Goal: Find specific page/section: Find specific page/section

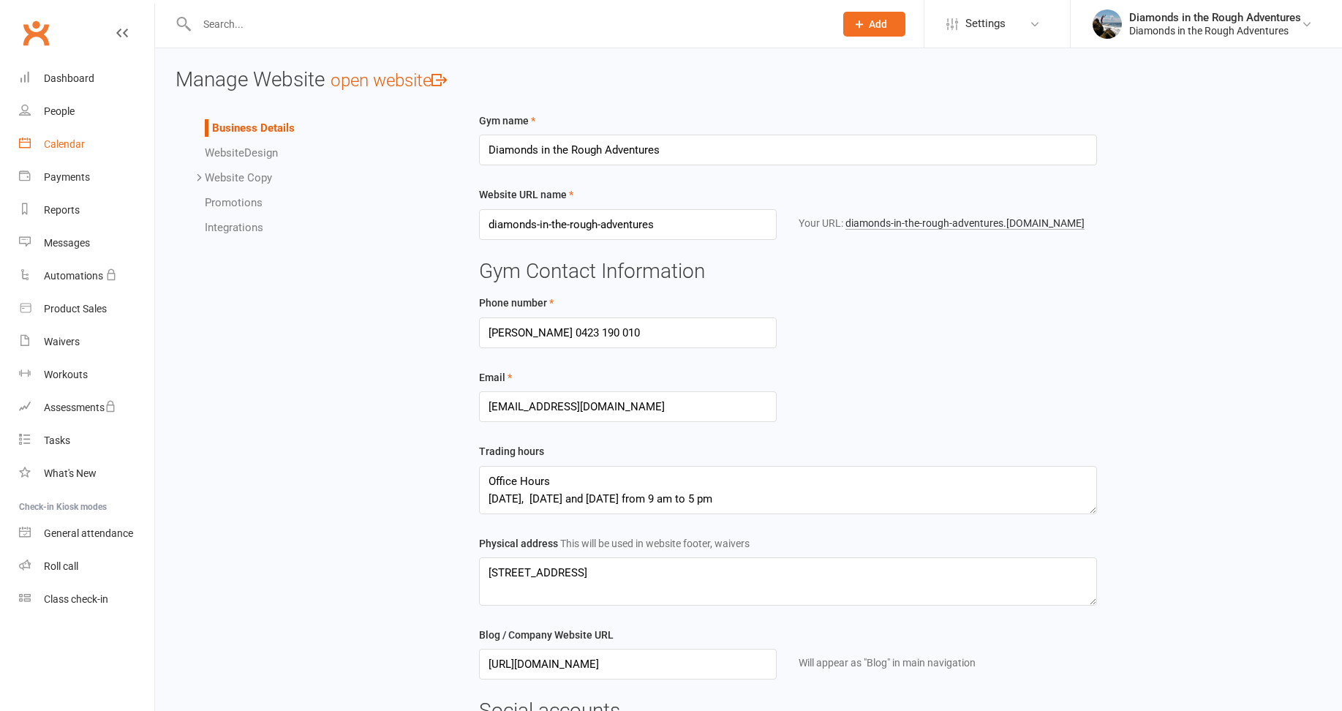
click at [67, 143] on div "Calendar" at bounding box center [64, 144] width 41 height 12
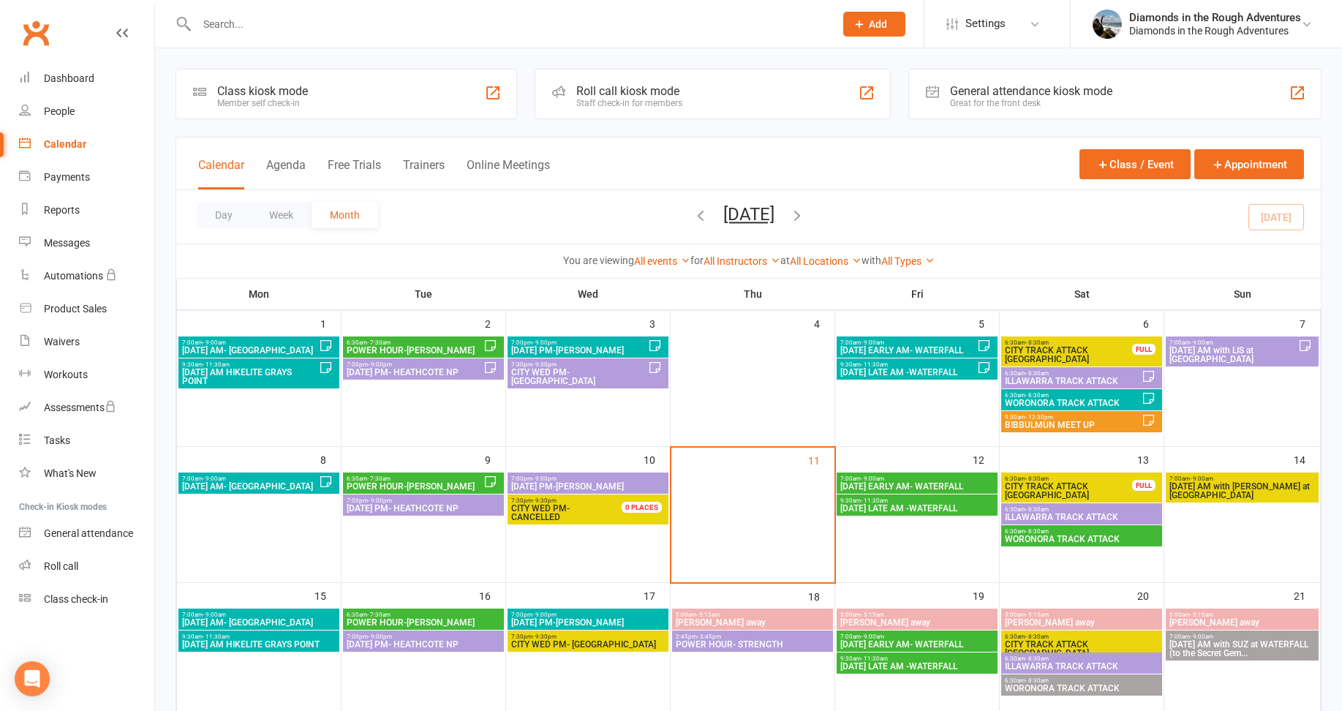
click at [921, 482] on span "[DATE] EARLY AM- WATERFALL" at bounding box center [917, 486] width 155 height 9
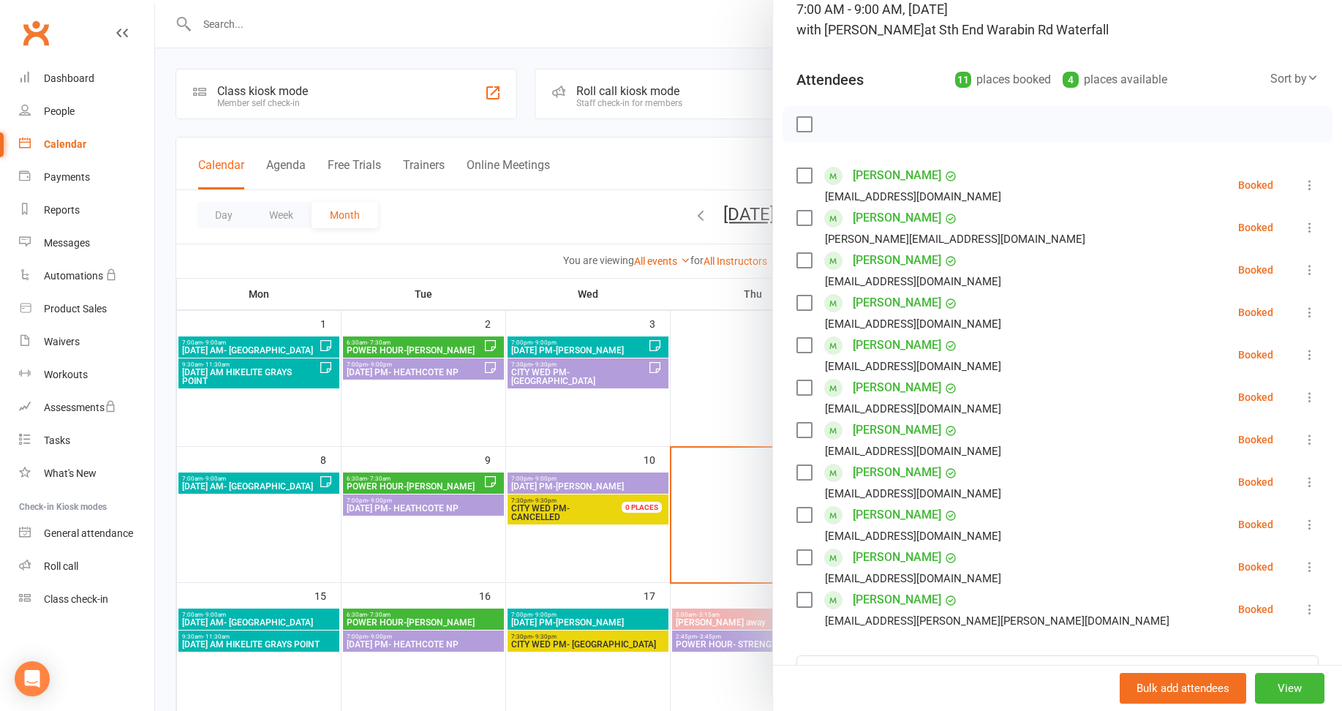
scroll to position [146, 0]
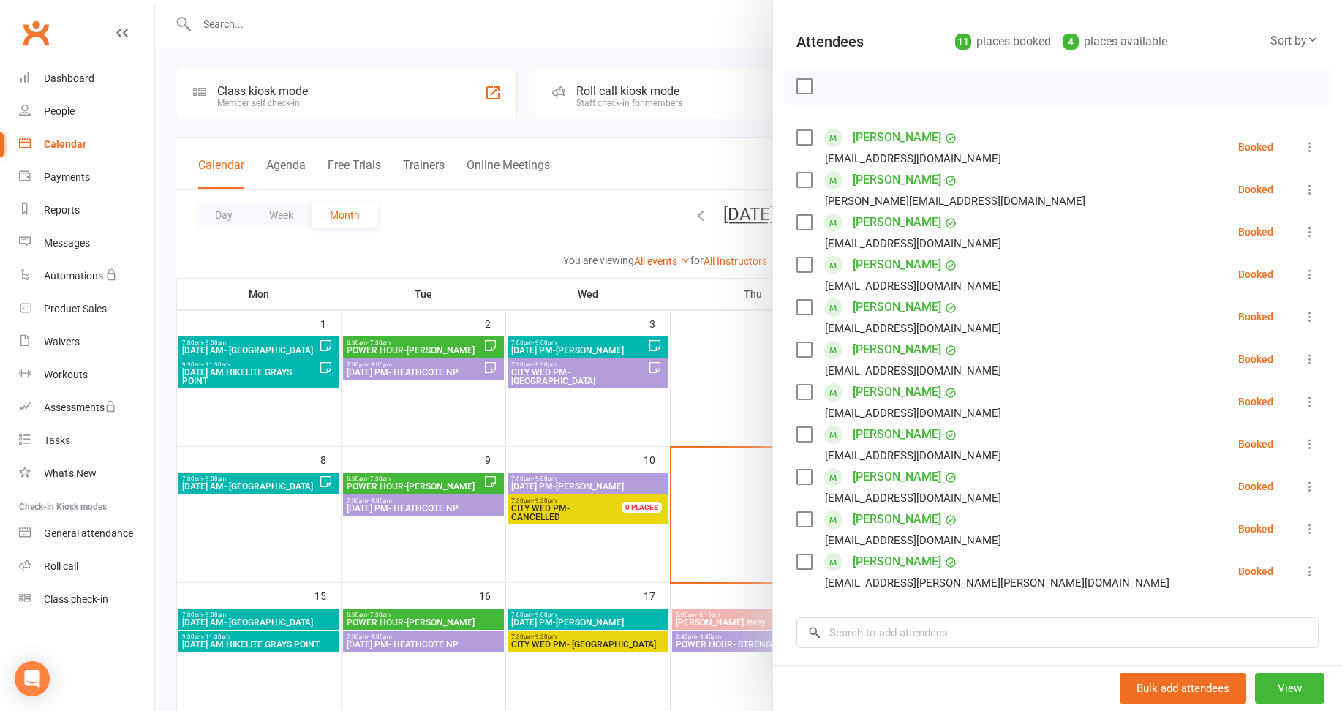
click at [711, 386] on div at bounding box center [748, 355] width 1187 height 711
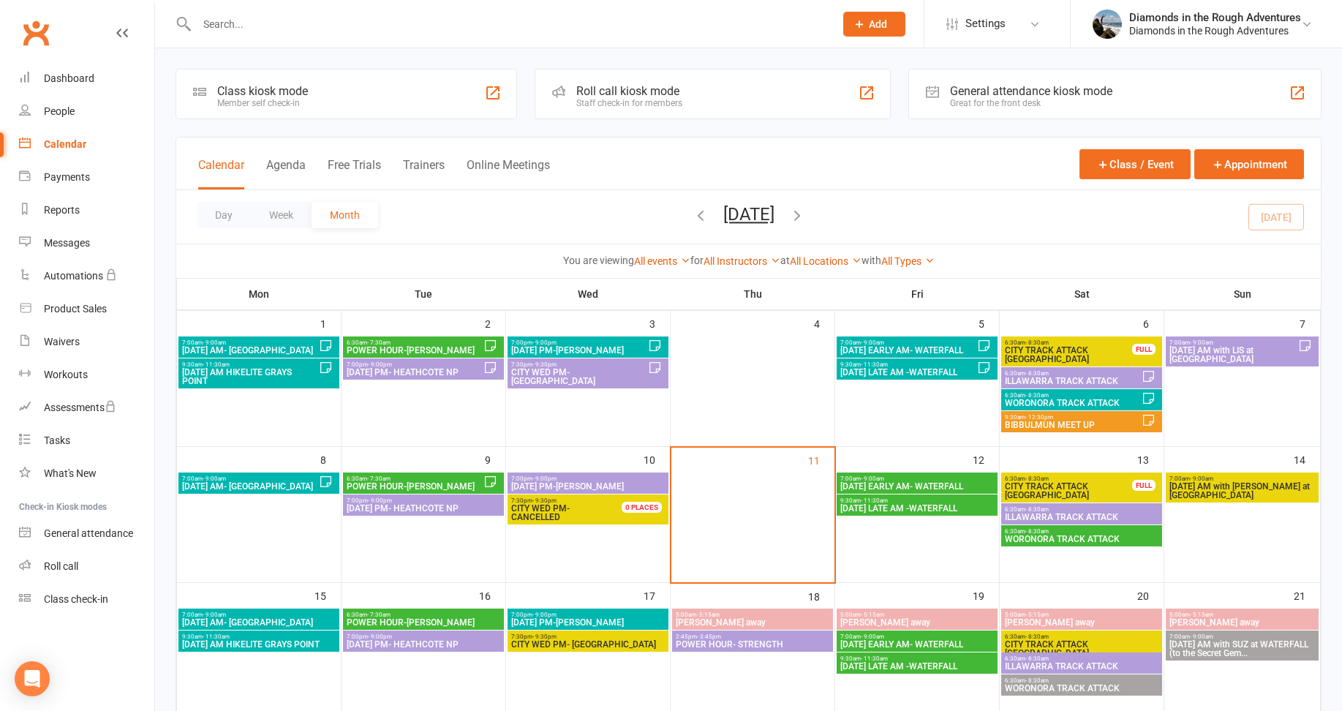
click at [919, 480] on span "7:00am - 9:00am" at bounding box center [917, 479] width 155 height 7
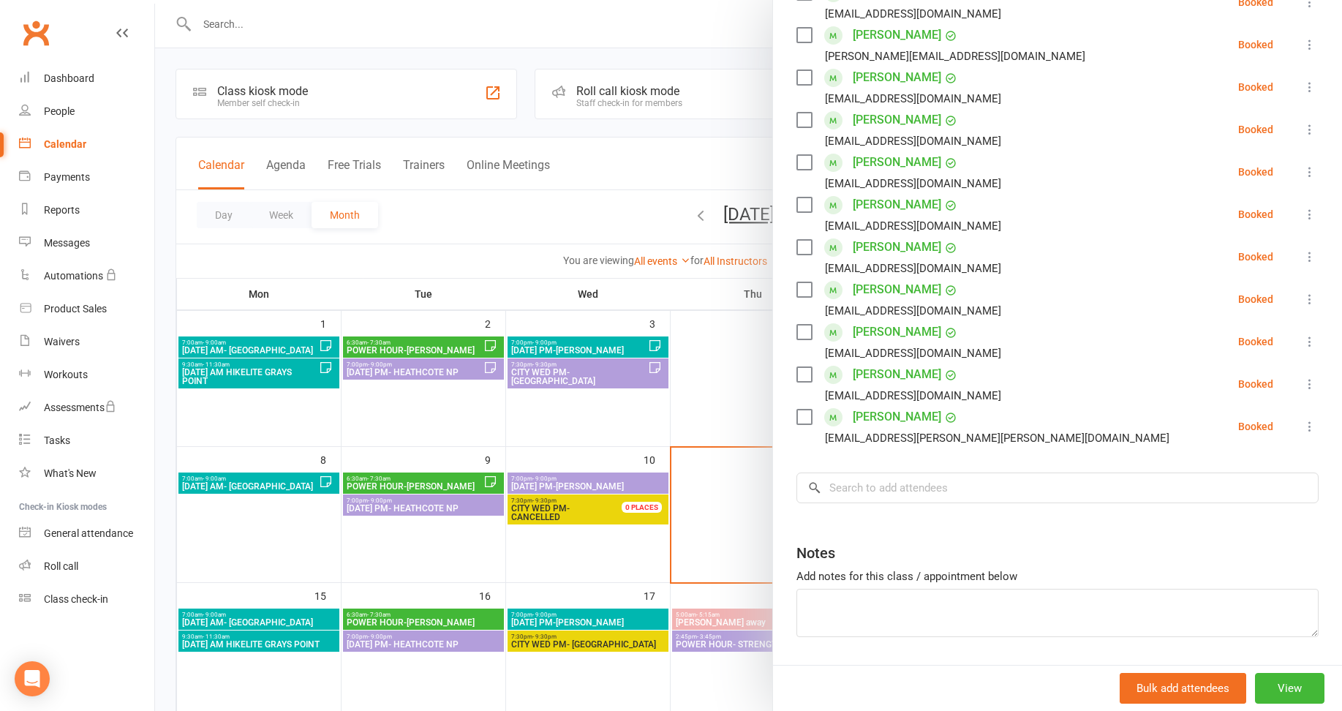
scroll to position [293, 0]
click at [720, 375] on div at bounding box center [748, 355] width 1187 height 711
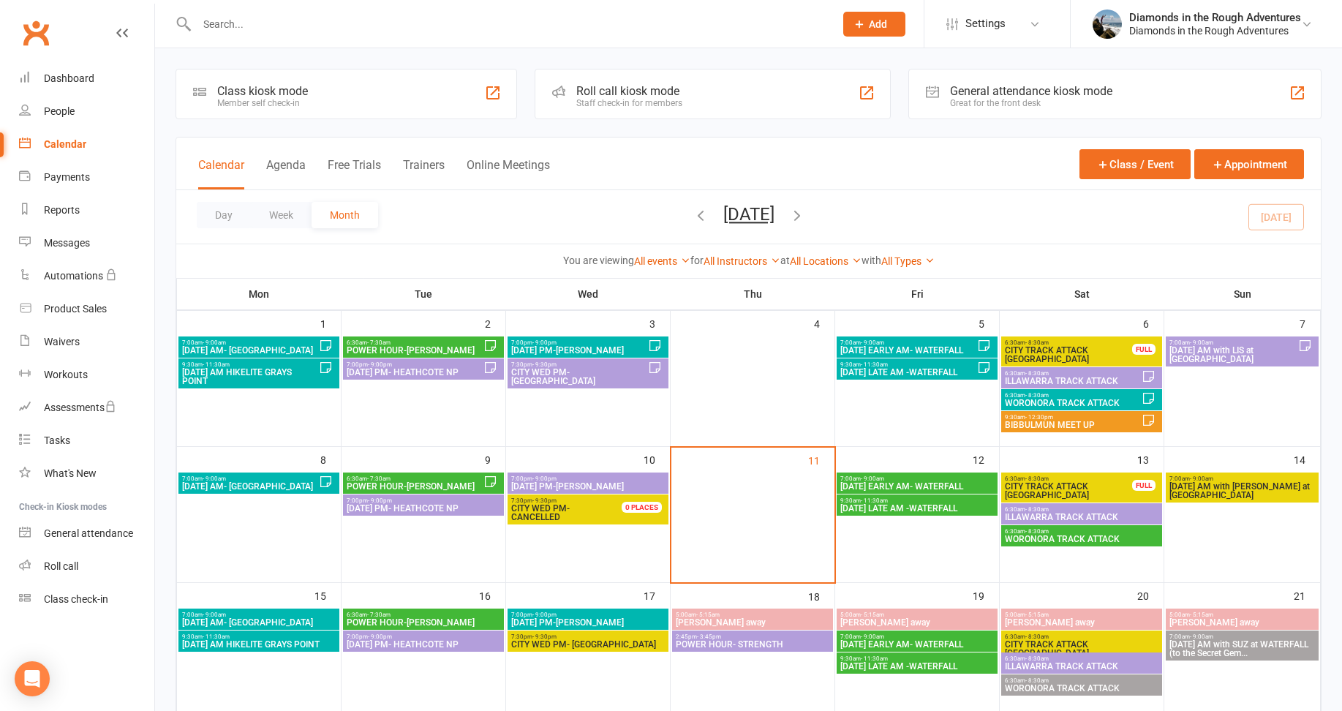
click at [1080, 490] on span "CITY TRACK ATTACK [GEOGRAPHIC_DATA]" at bounding box center [1068, 491] width 129 height 18
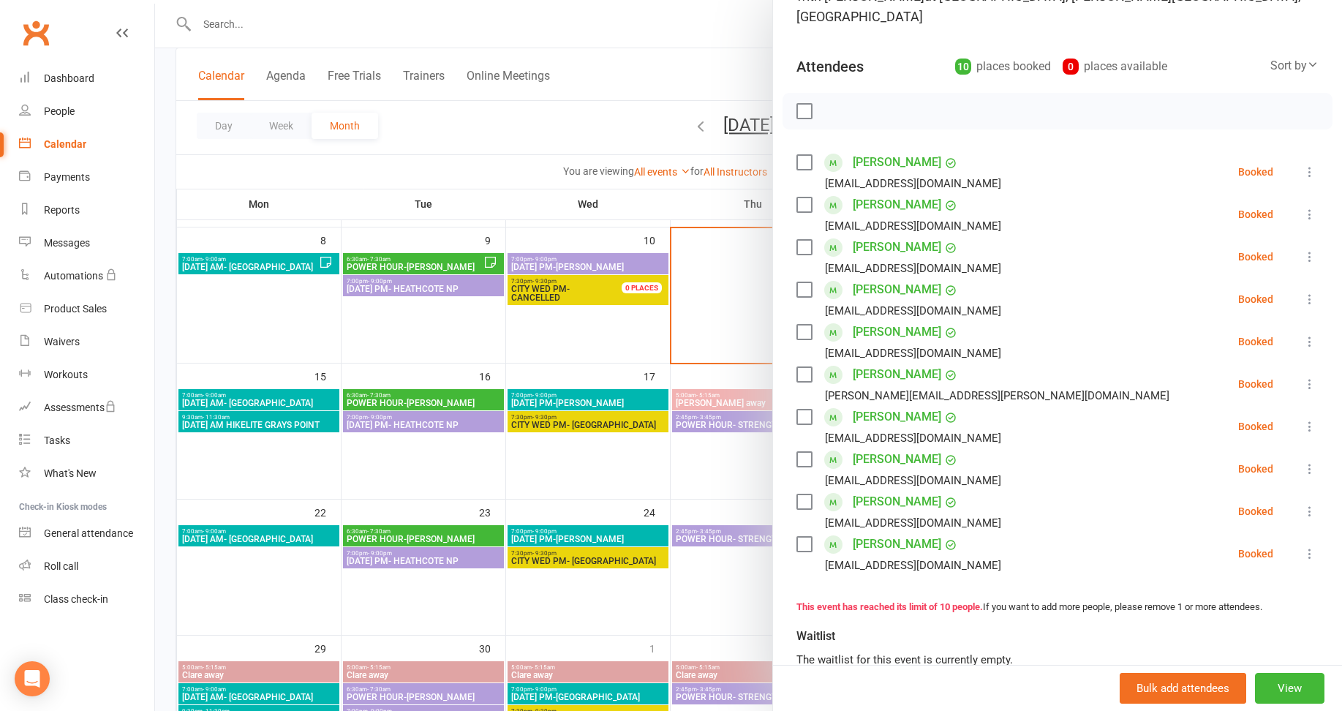
scroll to position [146, 0]
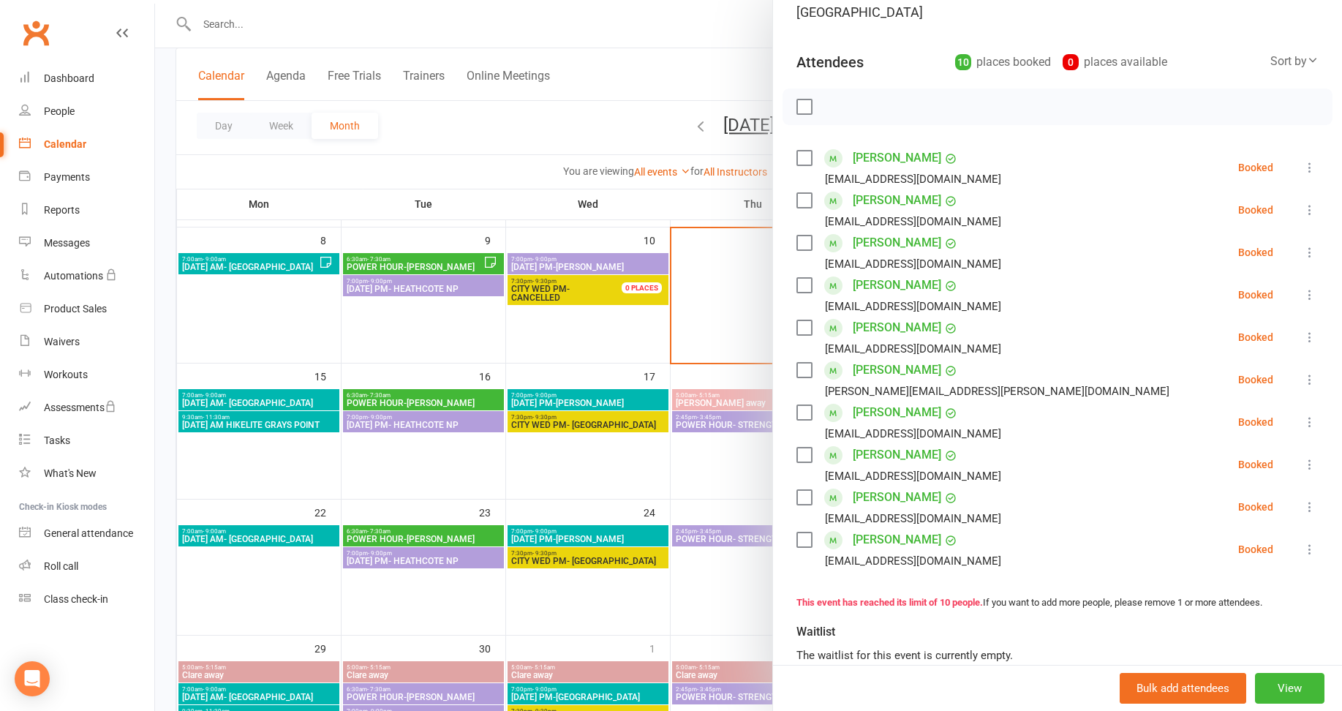
click at [716, 484] on div at bounding box center [748, 355] width 1187 height 711
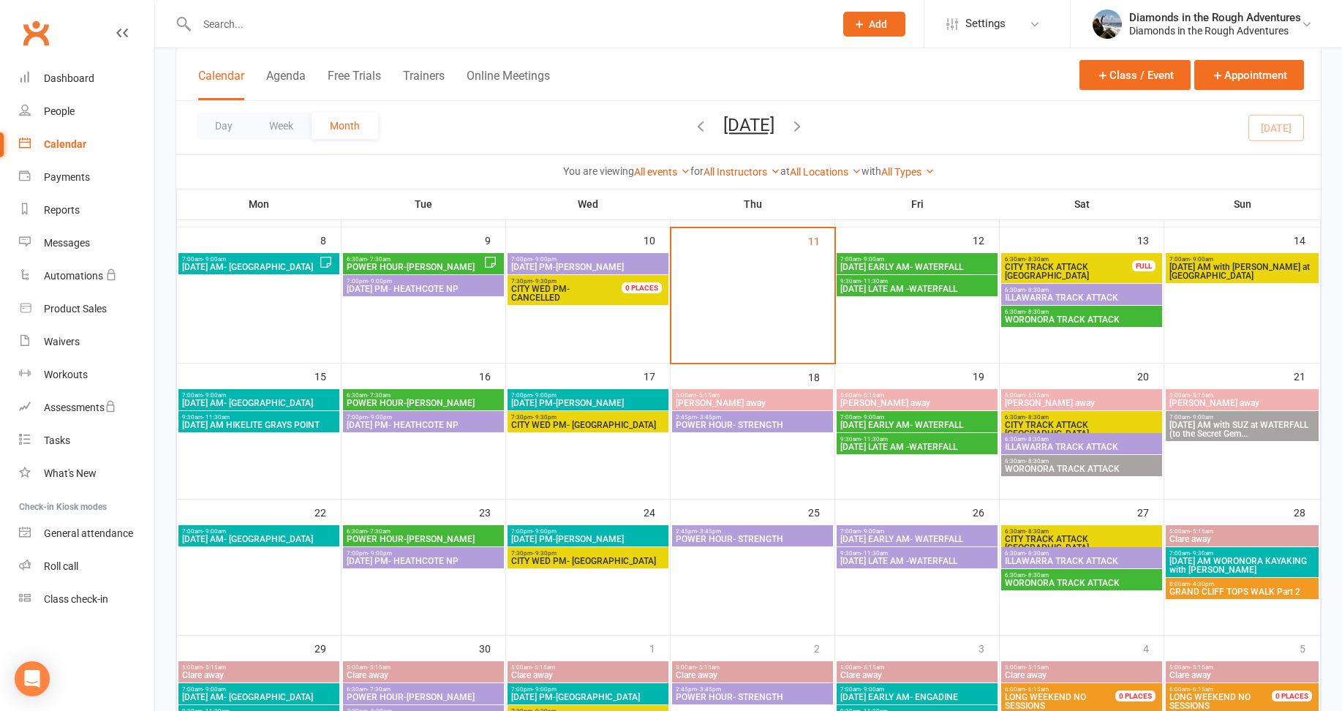
click at [906, 290] on span "[DATE] LATE AM -WATERFALL" at bounding box center [917, 289] width 155 height 9
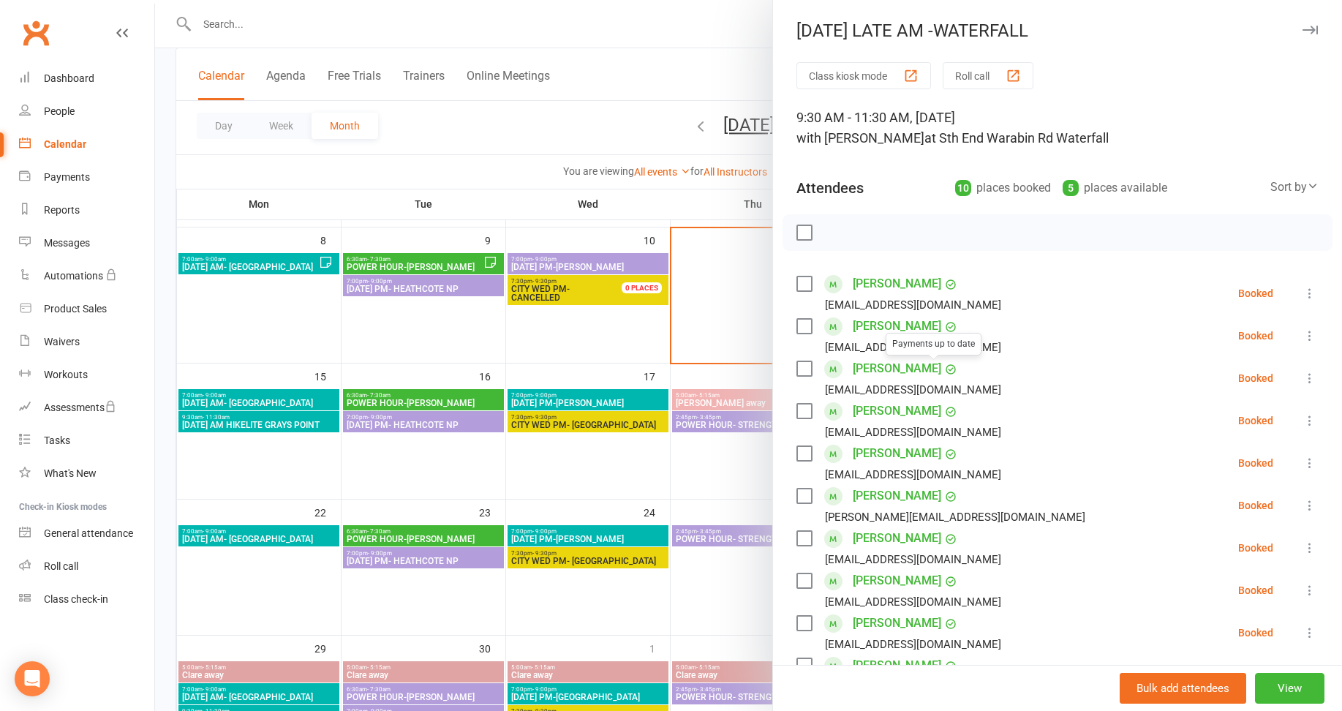
scroll to position [73, 0]
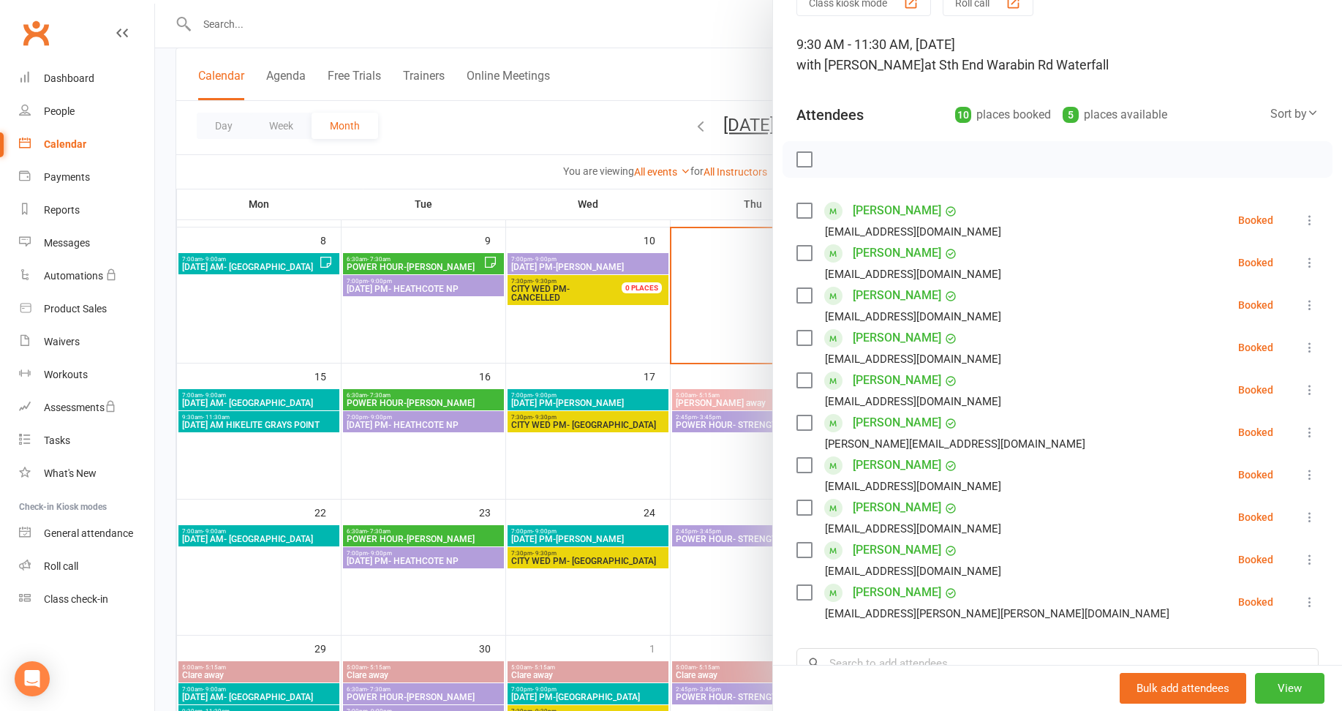
click at [608, 337] on div at bounding box center [748, 355] width 1187 height 711
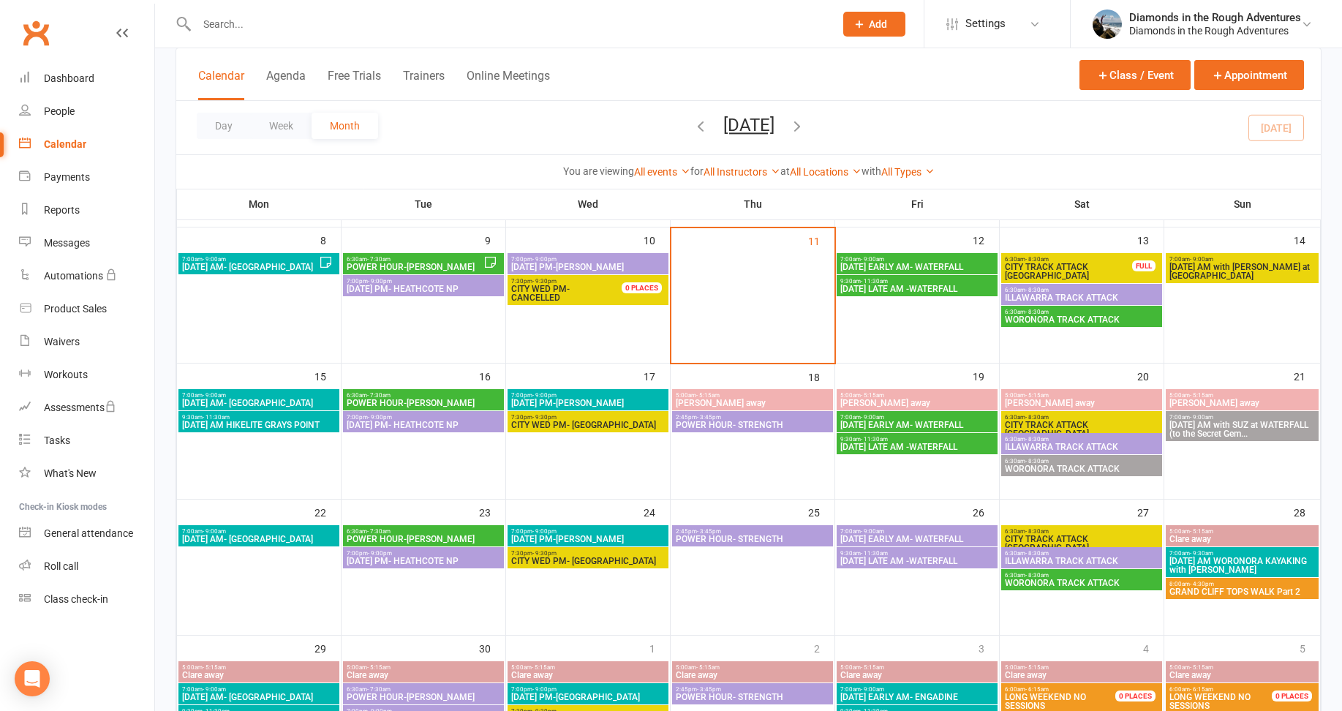
click at [1056, 321] on span "WORONORA TRACK ATTACK" at bounding box center [1081, 319] width 155 height 9
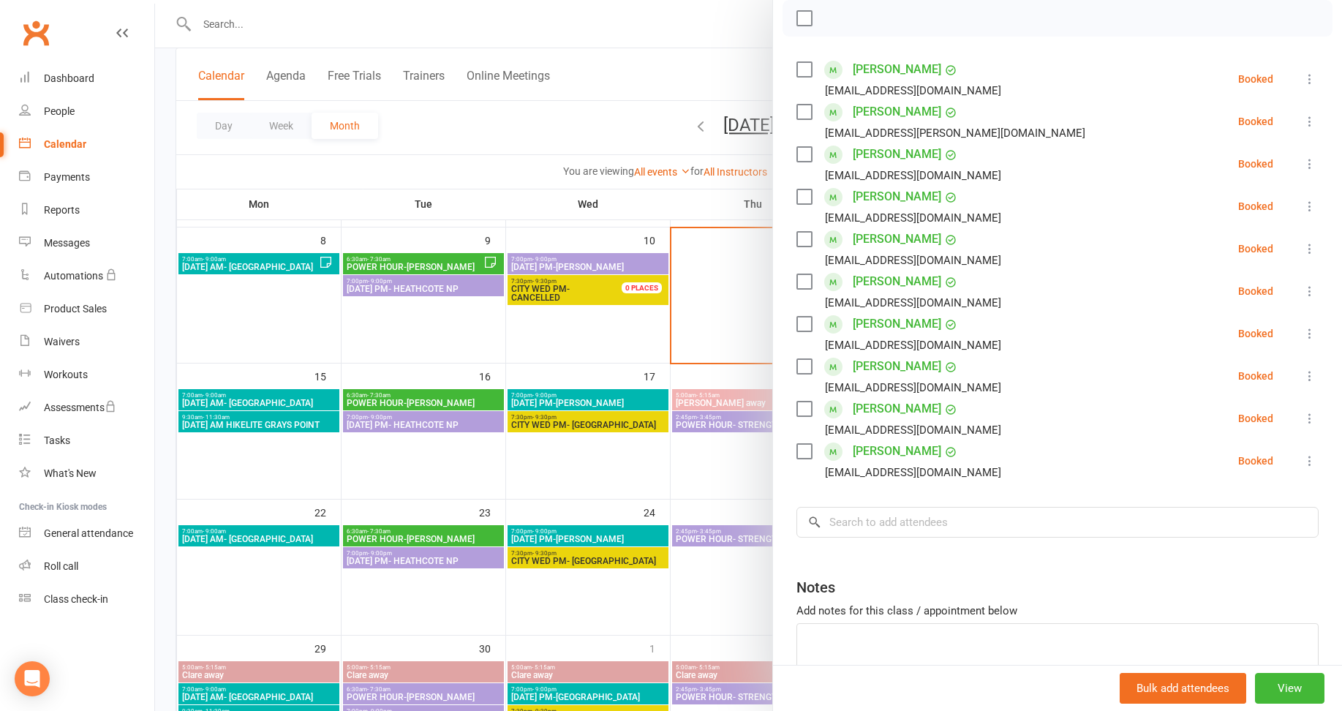
scroll to position [219, 0]
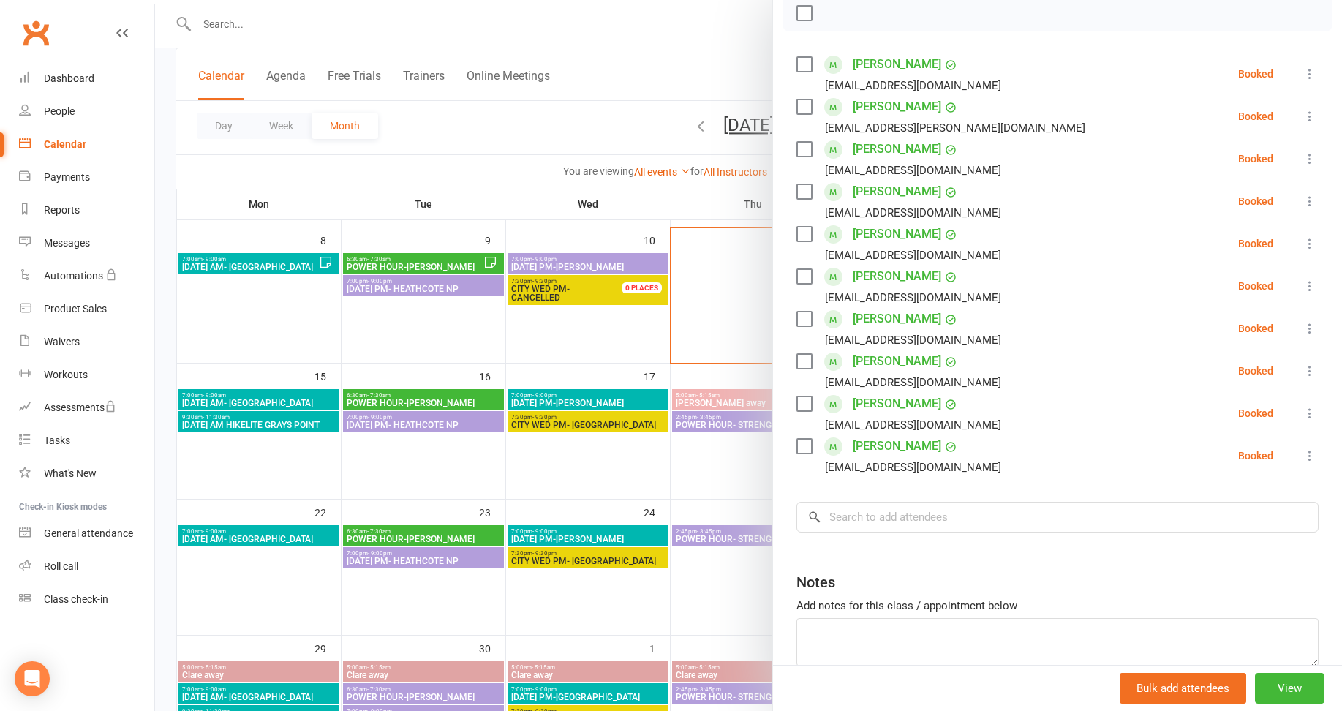
click at [619, 347] on div at bounding box center [748, 355] width 1187 height 711
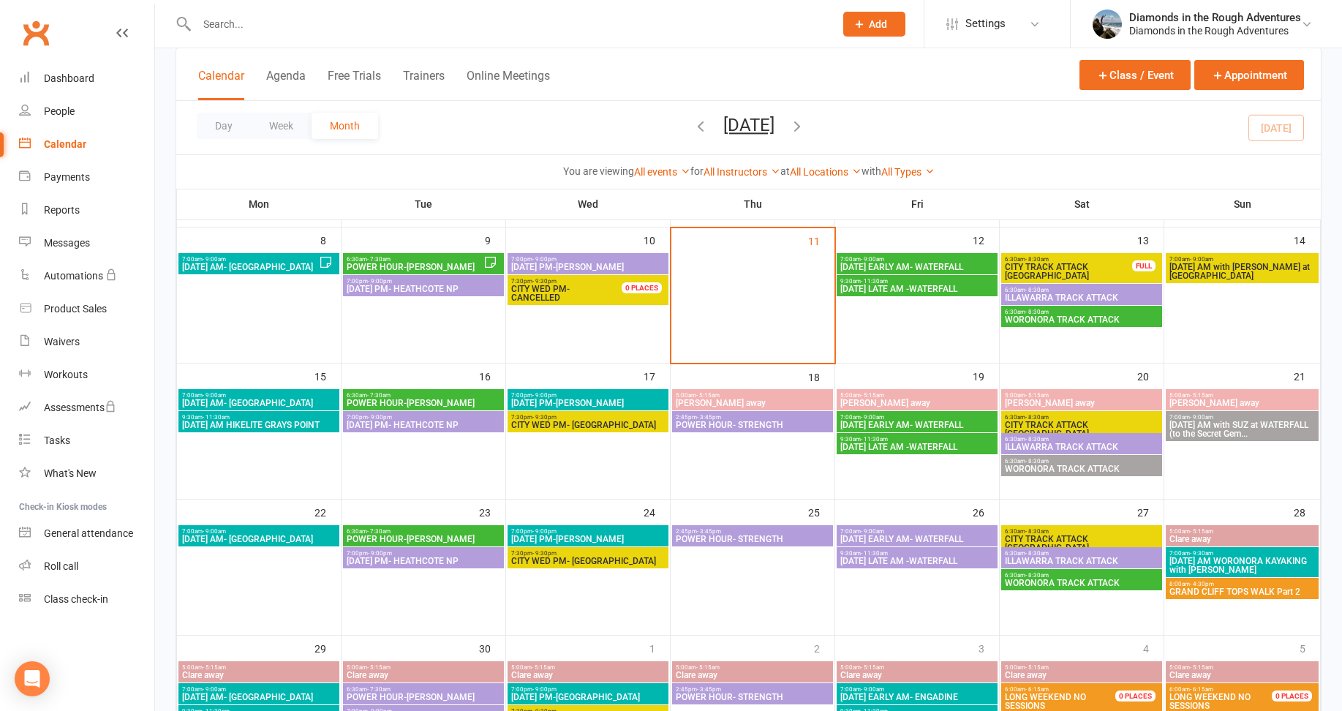
click at [1068, 267] on span "CITY TRACK ATTACK [GEOGRAPHIC_DATA]" at bounding box center [1068, 272] width 129 height 18
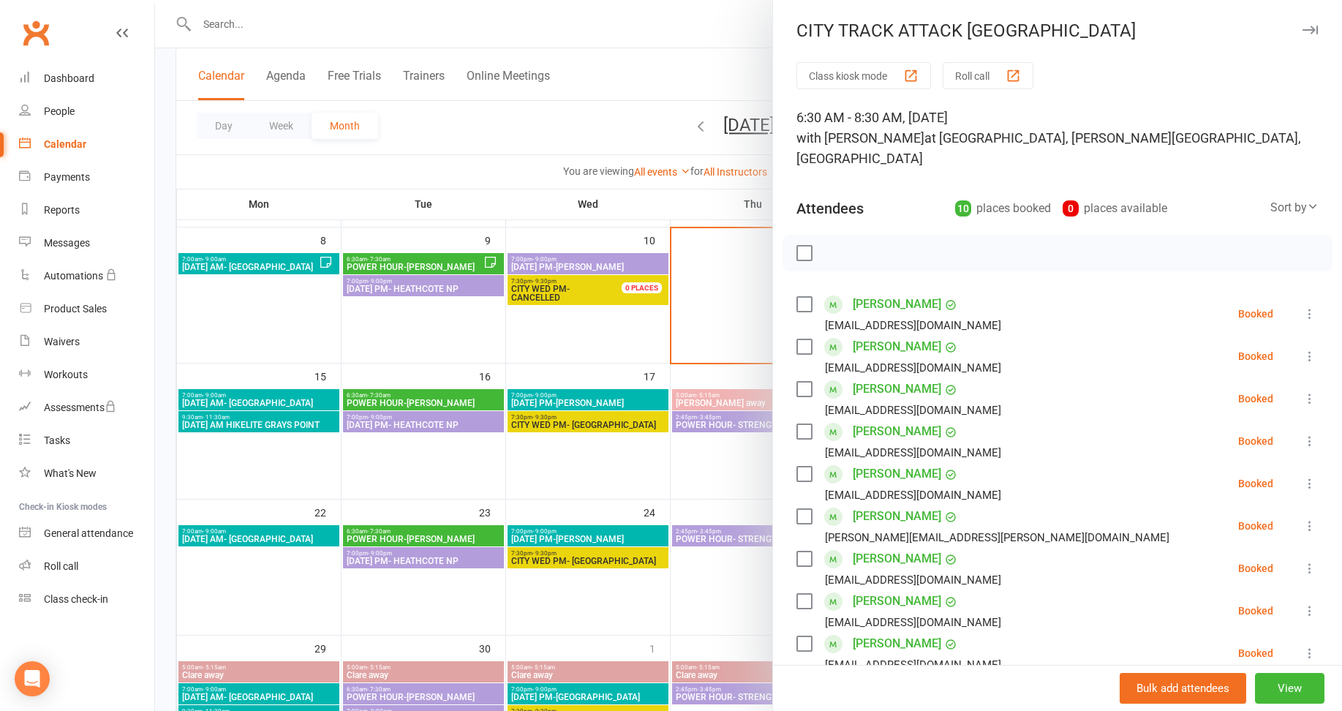
scroll to position [73, 0]
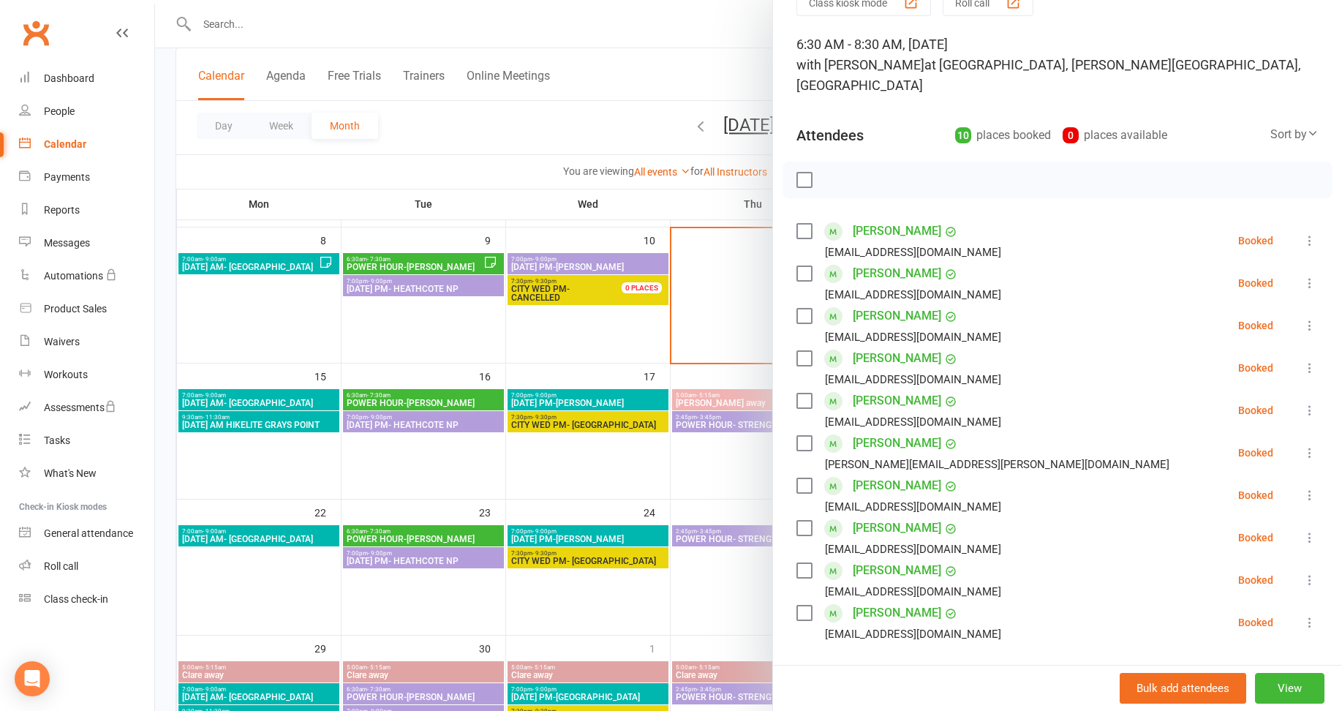
click at [724, 604] on div at bounding box center [748, 355] width 1187 height 711
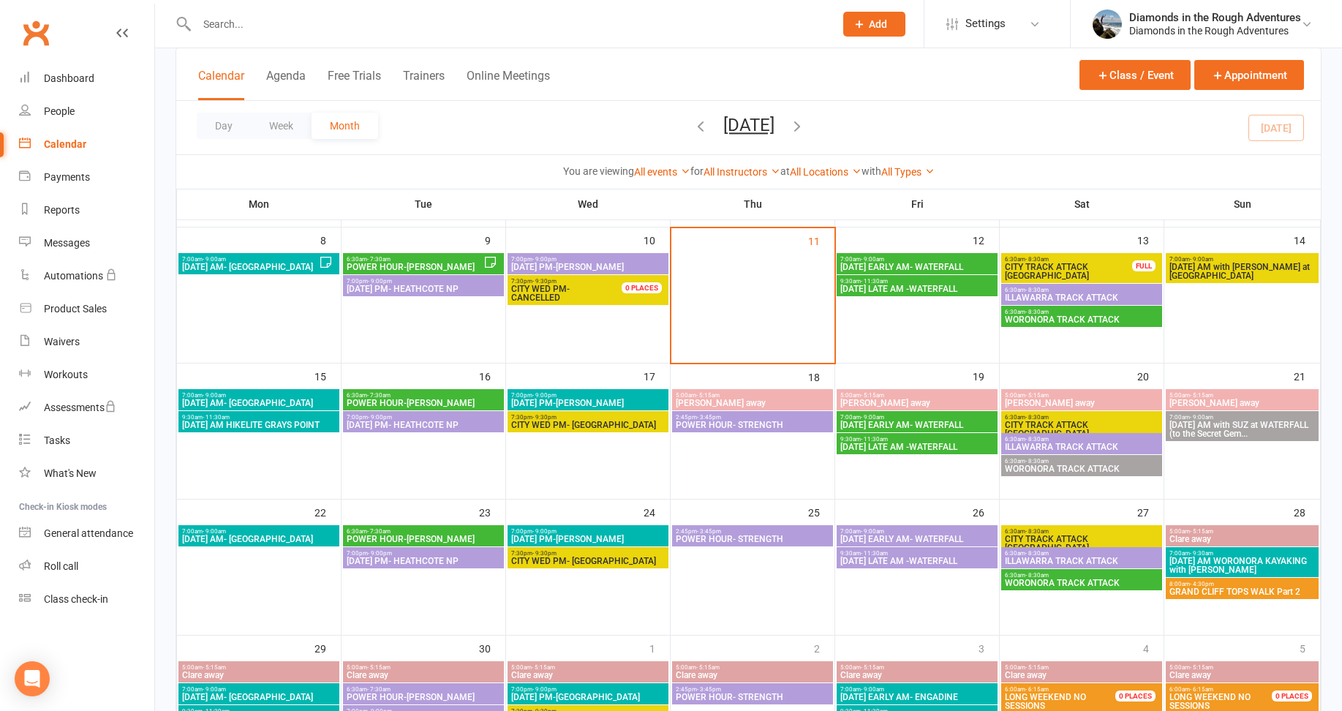
click at [1078, 294] on span "ILLAWARRA TRACK ATTACK" at bounding box center [1081, 297] width 155 height 9
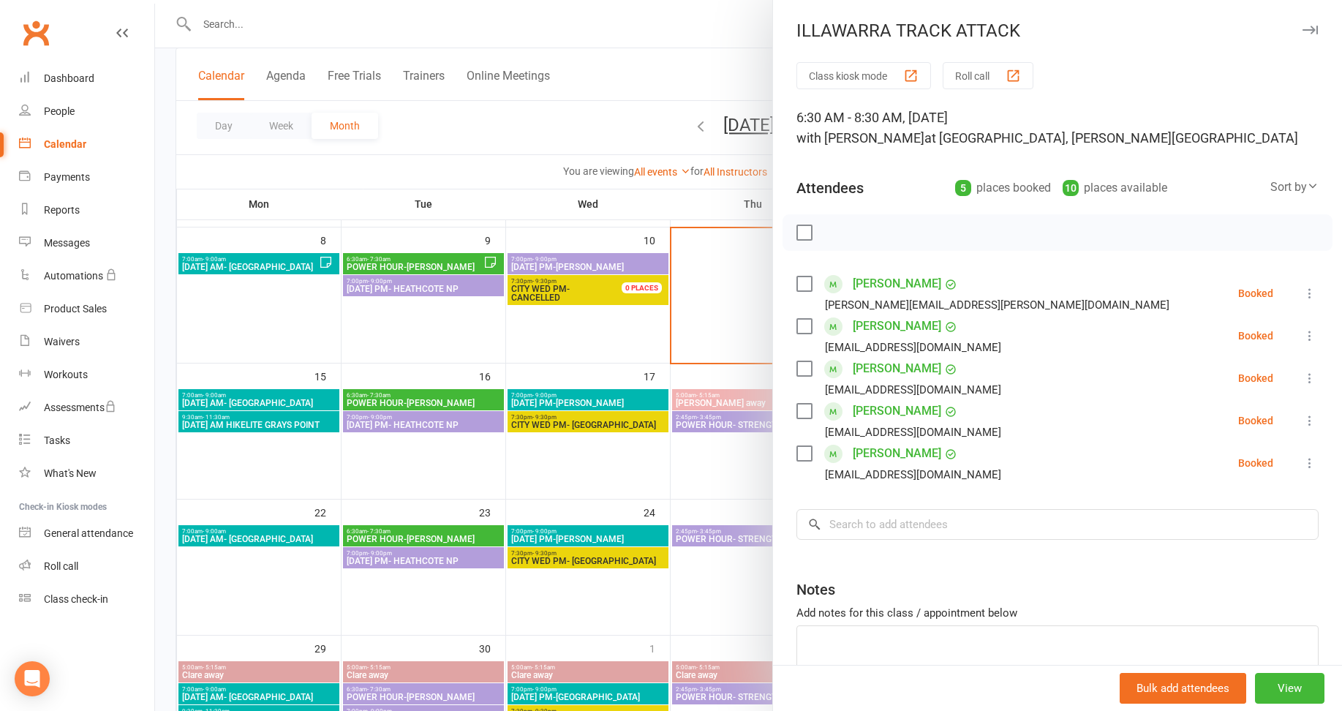
click at [633, 337] on div at bounding box center [748, 355] width 1187 height 711
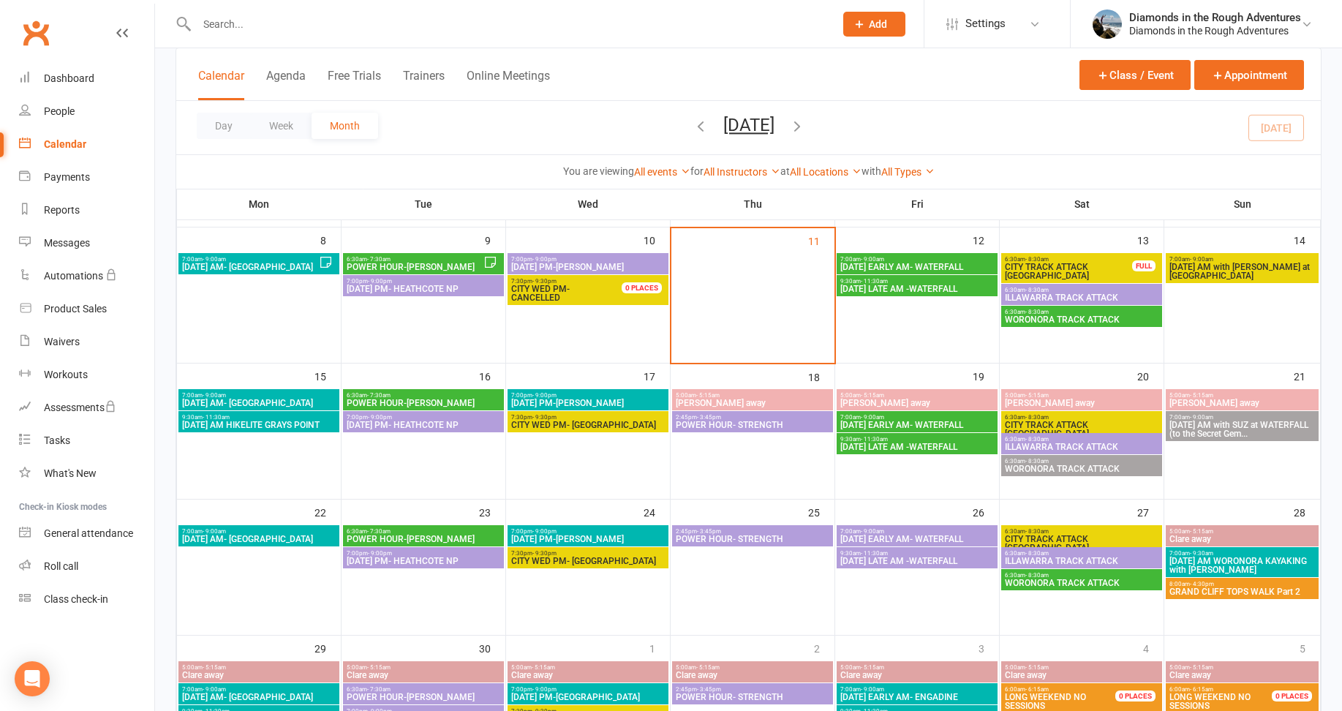
click at [1238, 271] on span "[DATE] AM with [PERSON_NAME] at [GEOGRAPHIC_DATA]" at bounding box center [1242, 272] width 147 height 18
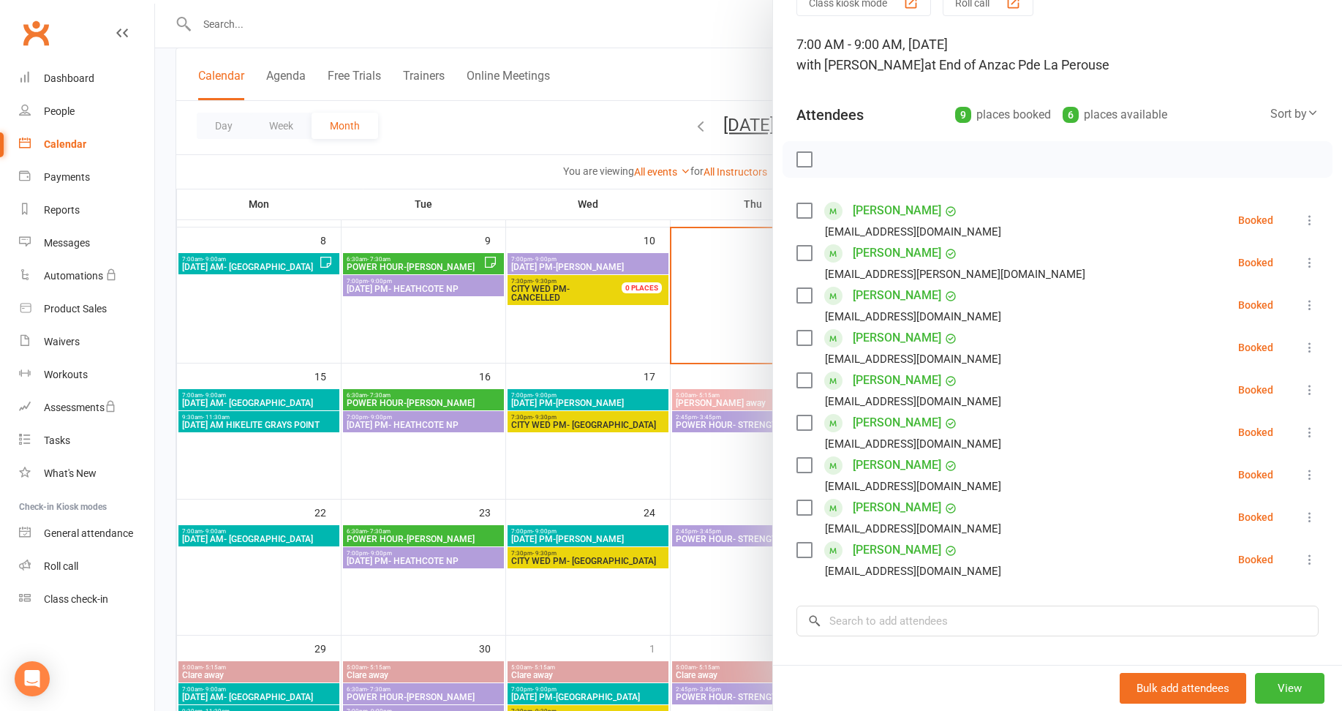
drag, startPoint x: 724, startPoint y: 473, endPoint x: 732, endPoint y: 458, distance: 17.1
click at [724, 473] on div at bounding box center [748, 355] width 1187 height 711
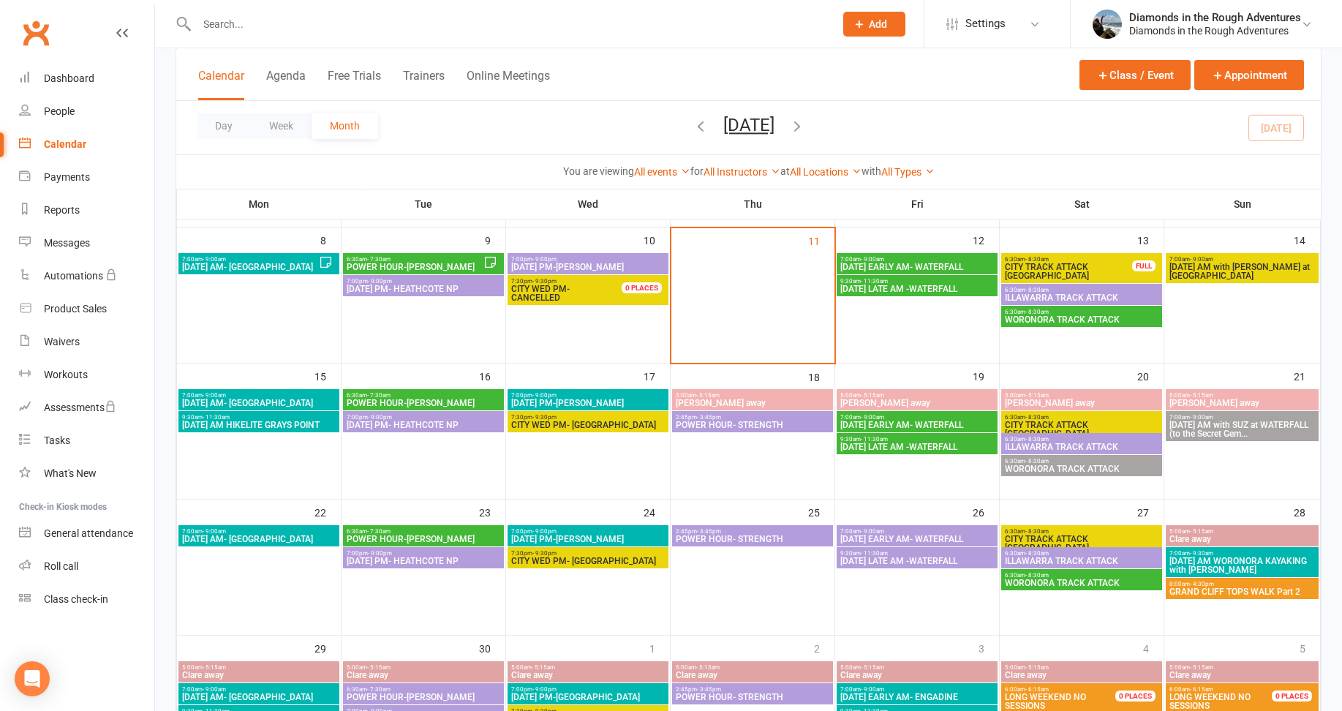
click at [918, 266] on span "[DATE] EARLY AM- WATERFALL" at bounding box center [917, 267] width 155 height 9
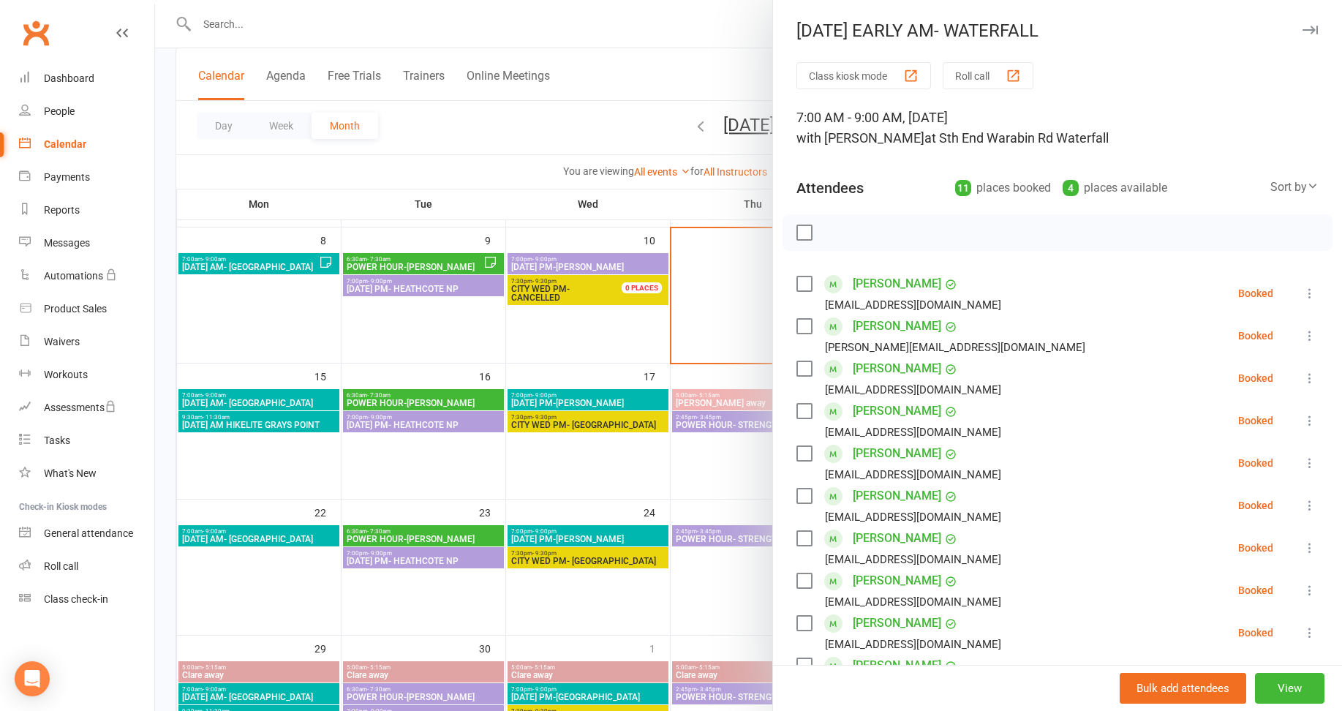
click at [898, 328] on link "[PERSON_NAME]" at bounding box center [897, 326] width 89 height 23
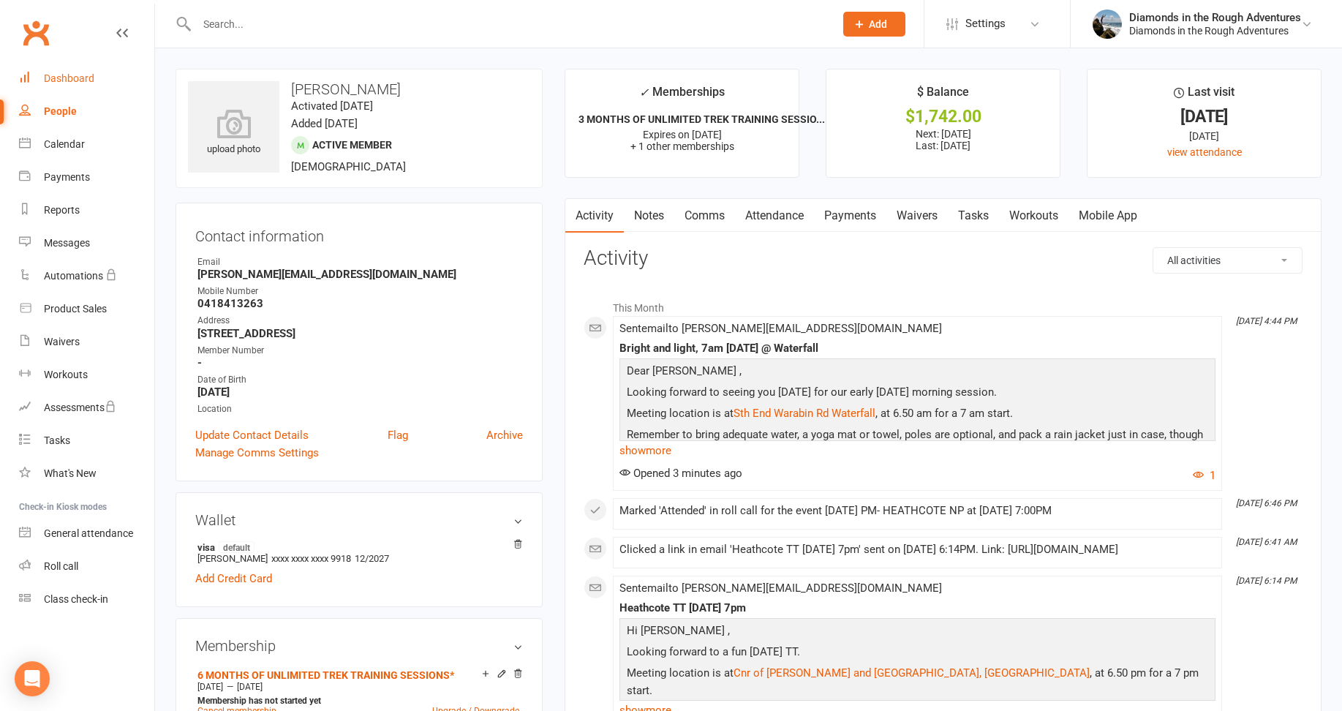
click at [72, 80] on div "Dashboard" at bounding box center [69, 78] width 50 height 12
